Goal: Register for event/course

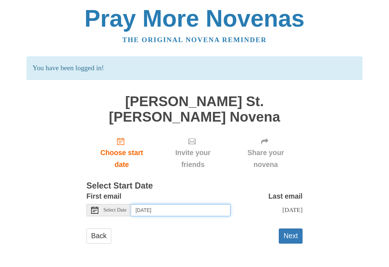
click at [154, 204] on input "[DATE]" at bounding box center [180, 210] width 99 height 12
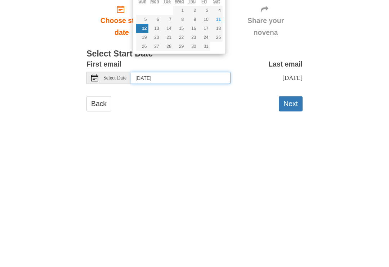
type input "[DATE]"
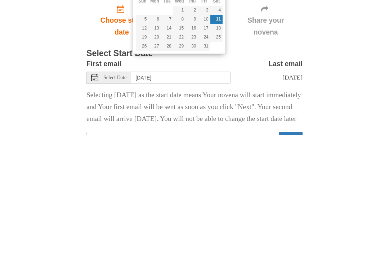
scroll to position [26, 0]
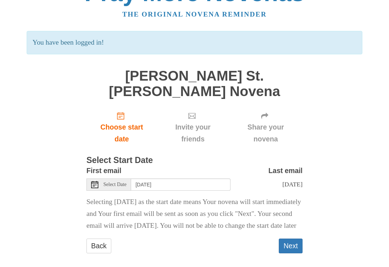
click at [292, 241] on button "Next" at bounding box center [290, 246] width 24 height 15
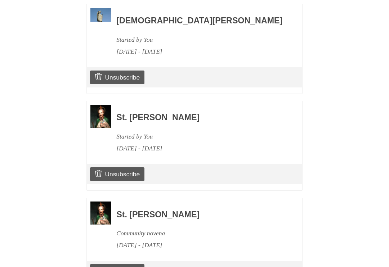
scroll to position [578, 0]
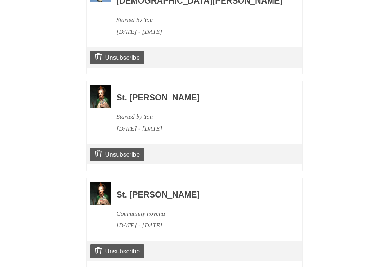
click at [124, 244] on link "Unsubscribe" at bounding box center [117, 251] width 54 height 14
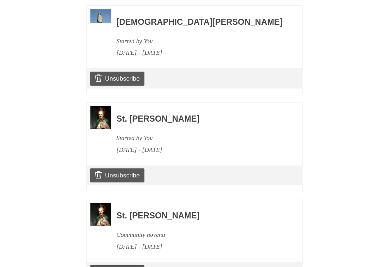
scroll to position [612, 0]
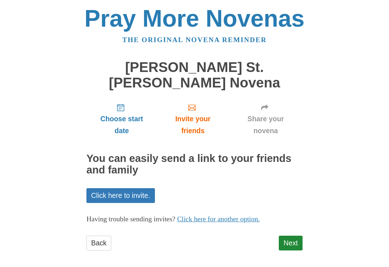
click at [288, 236] on link "Next" at bounding box center [290, 243] width 24 height 15
